Goal: Check status: Check status

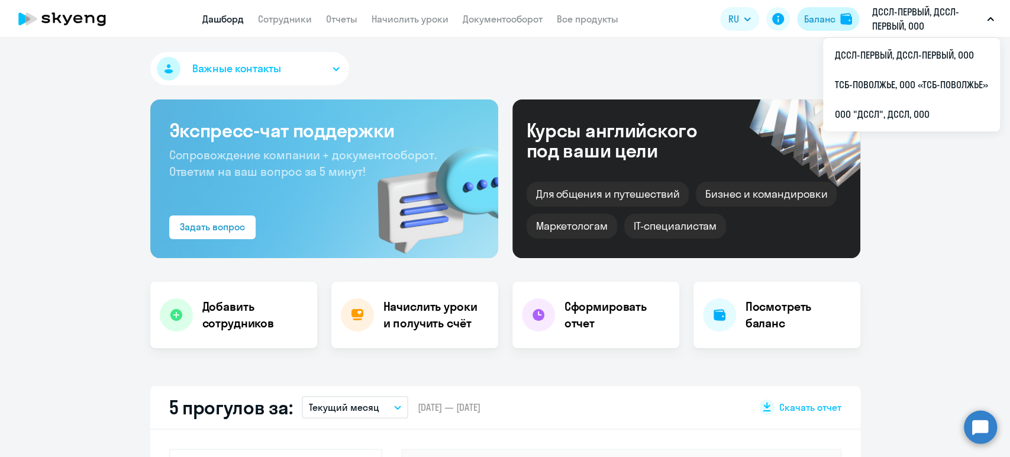
click at [813, 16] on div "Баланс" at bounding box center [819, 19] width 31 height 14
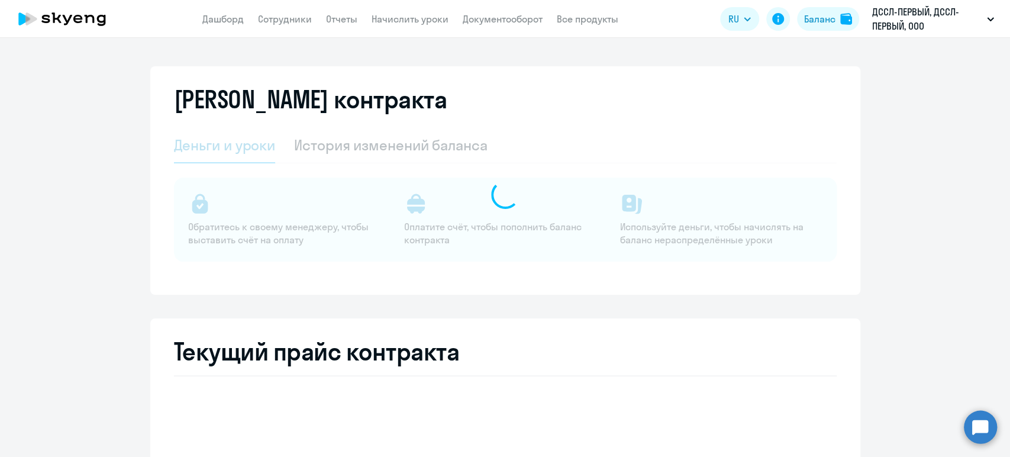
select select "english_adult_not_native_speaker"
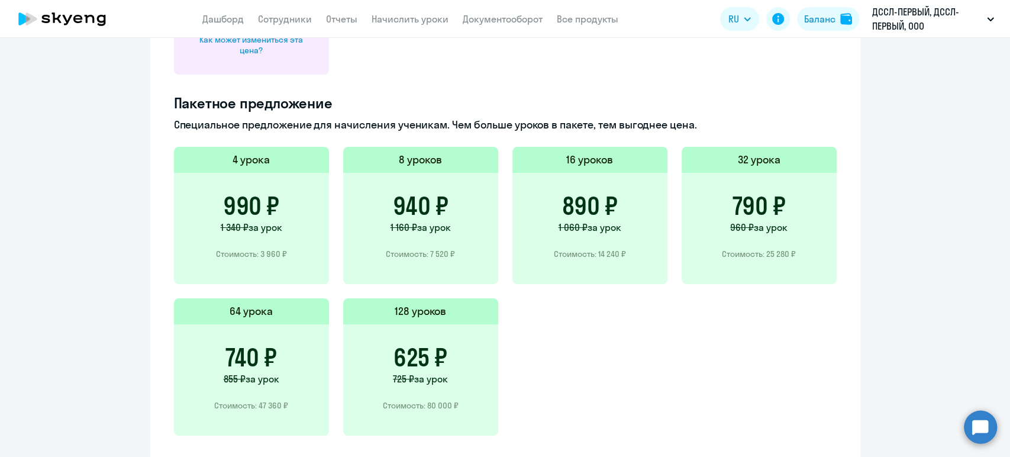
scroll to position [788, 0]
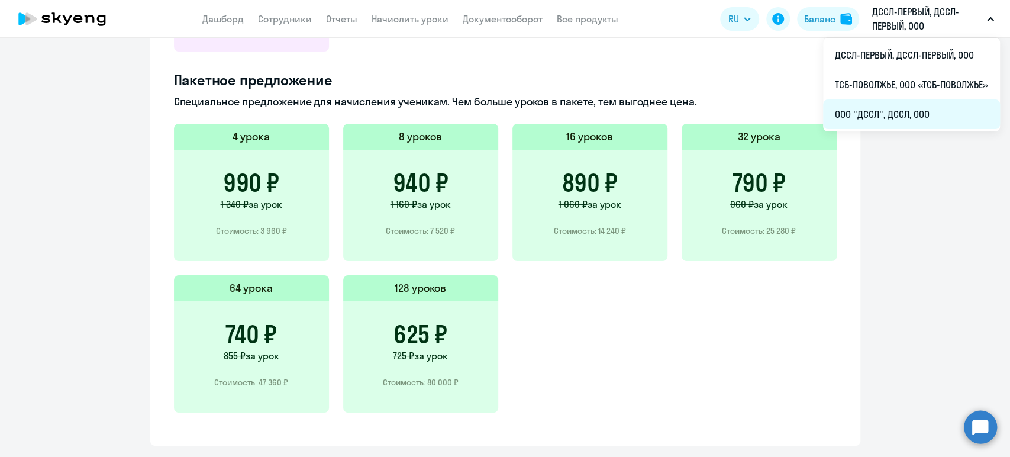
click at [848, 112] on li "ООО "ДССЛ", ДССЛ, ООО" at bounding box center [911, 114] width 177 height 30
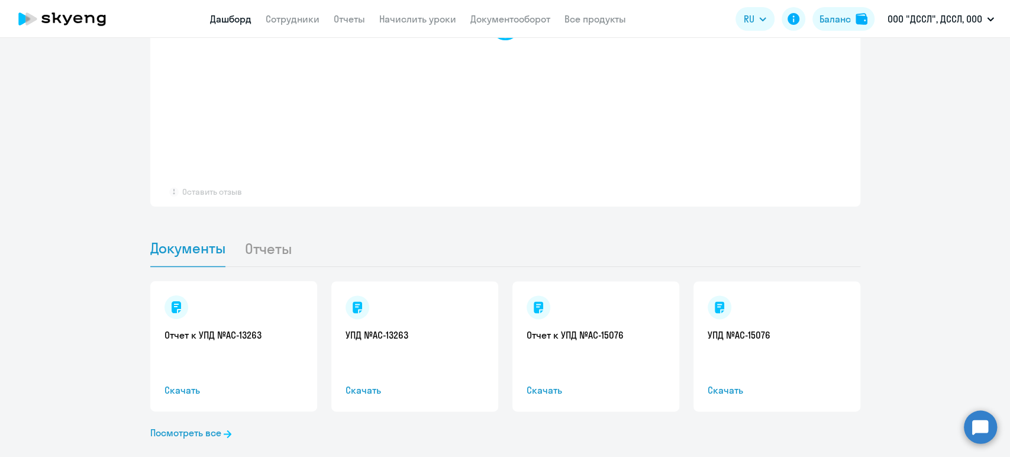
scroll to position [956, 0]
select select "30"
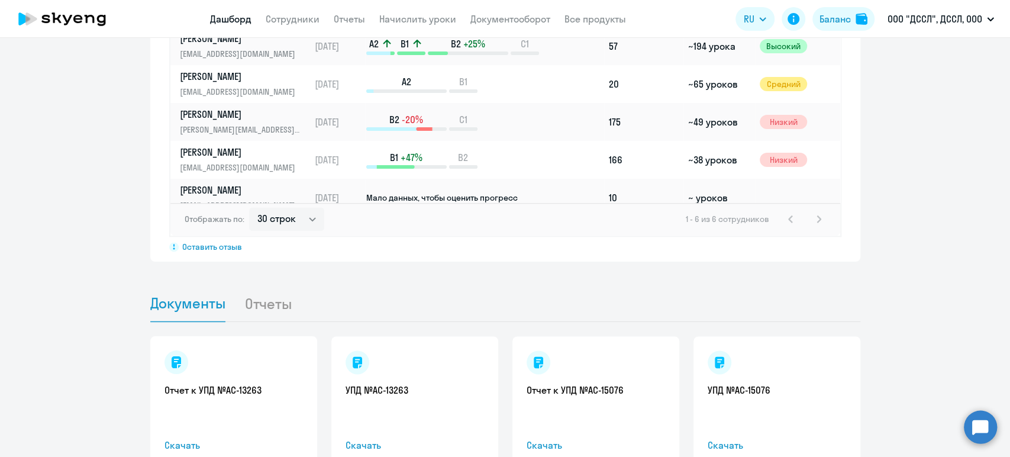
scroll to position [1011, 0]
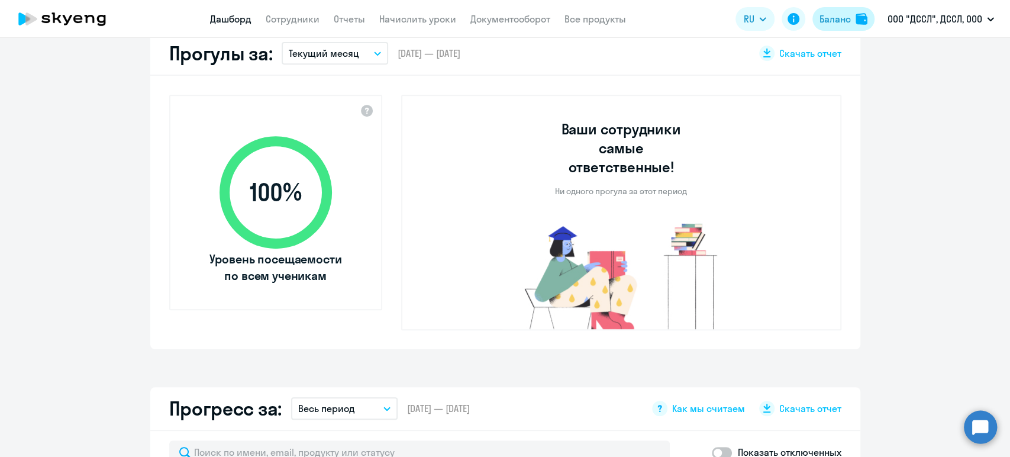
click at [833, 22] on div "Баланс" at bounding box center [834, 19] width 31 height 14
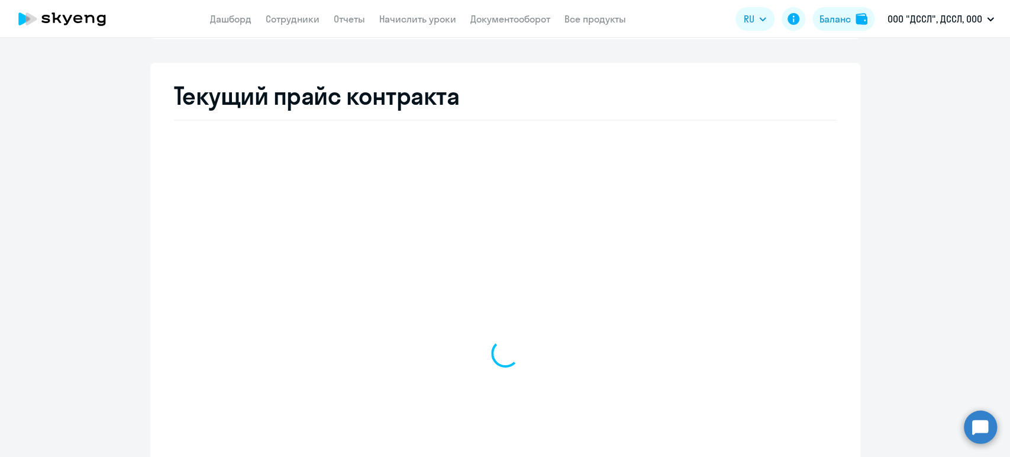
select select "english_adult_not_native_speaker"
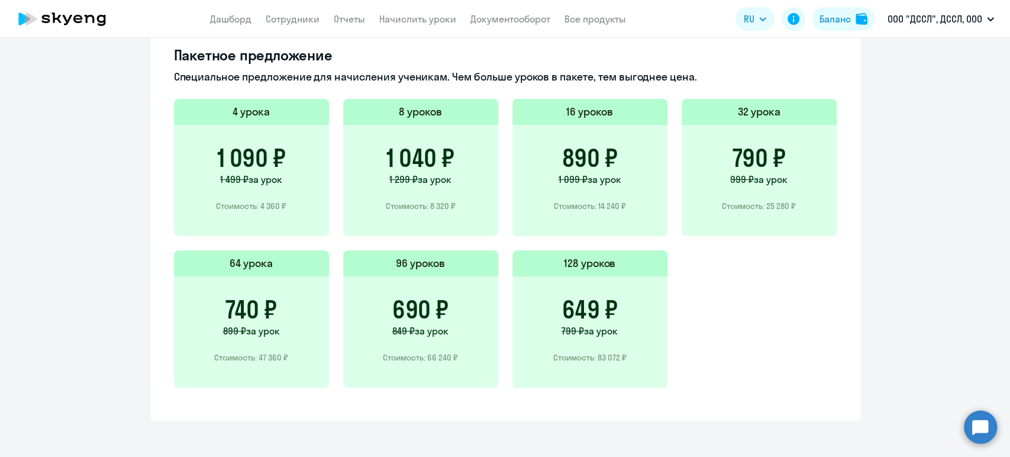
scroll to position [817, 0]
